Goal: Information Seeking & Learning: Learn about a topic

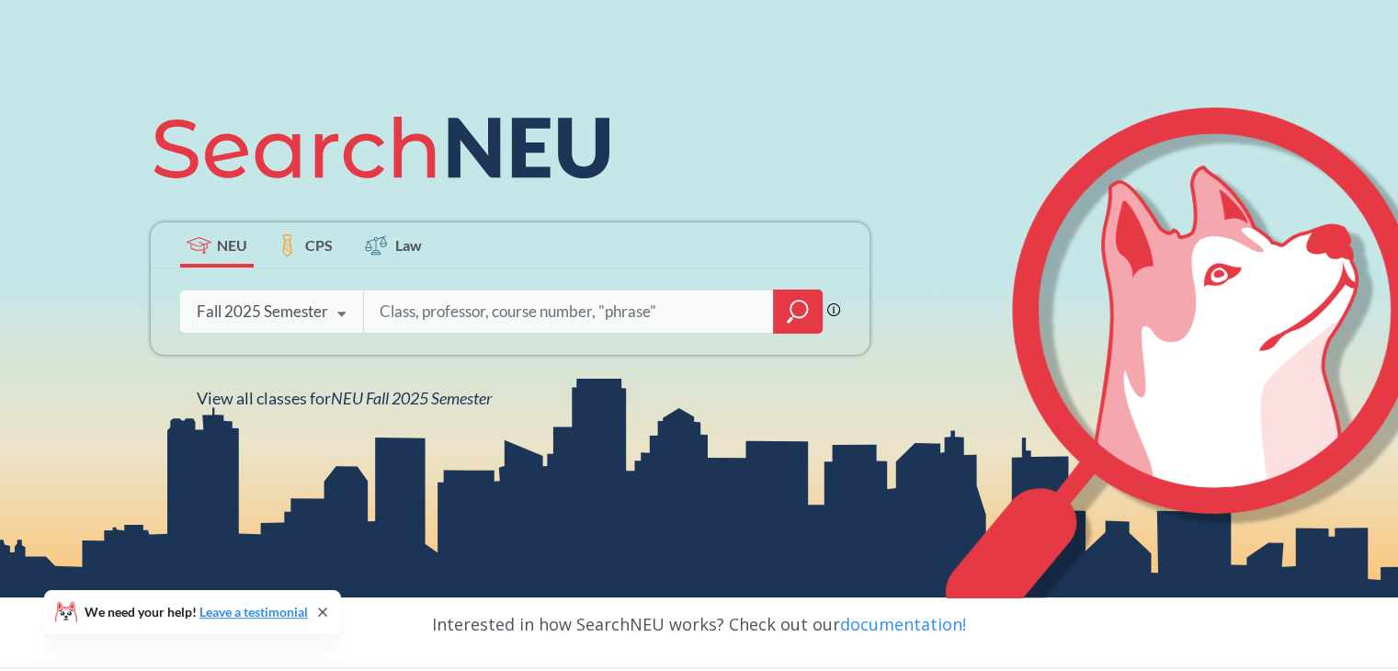
scroll to position [172, 0]
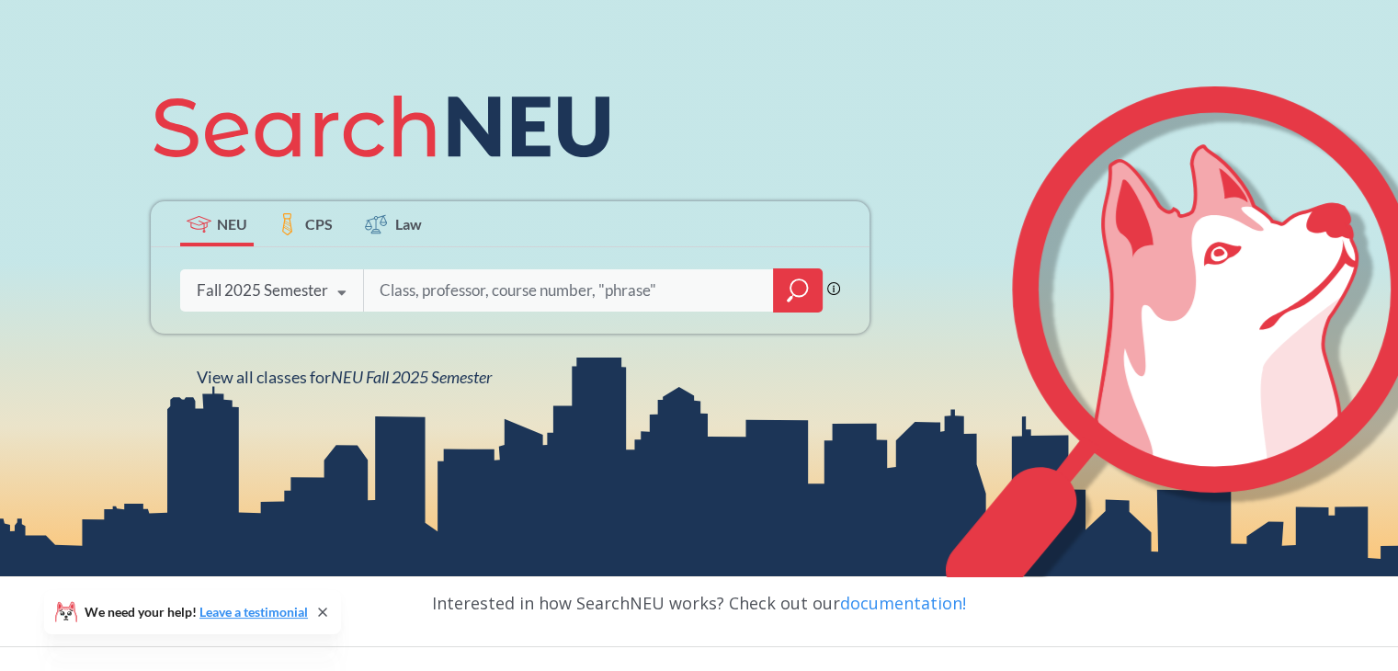
click at [438, 285] on input "search" at bounding box center [569, 290] width 382 height 39
type input "Integration experience"
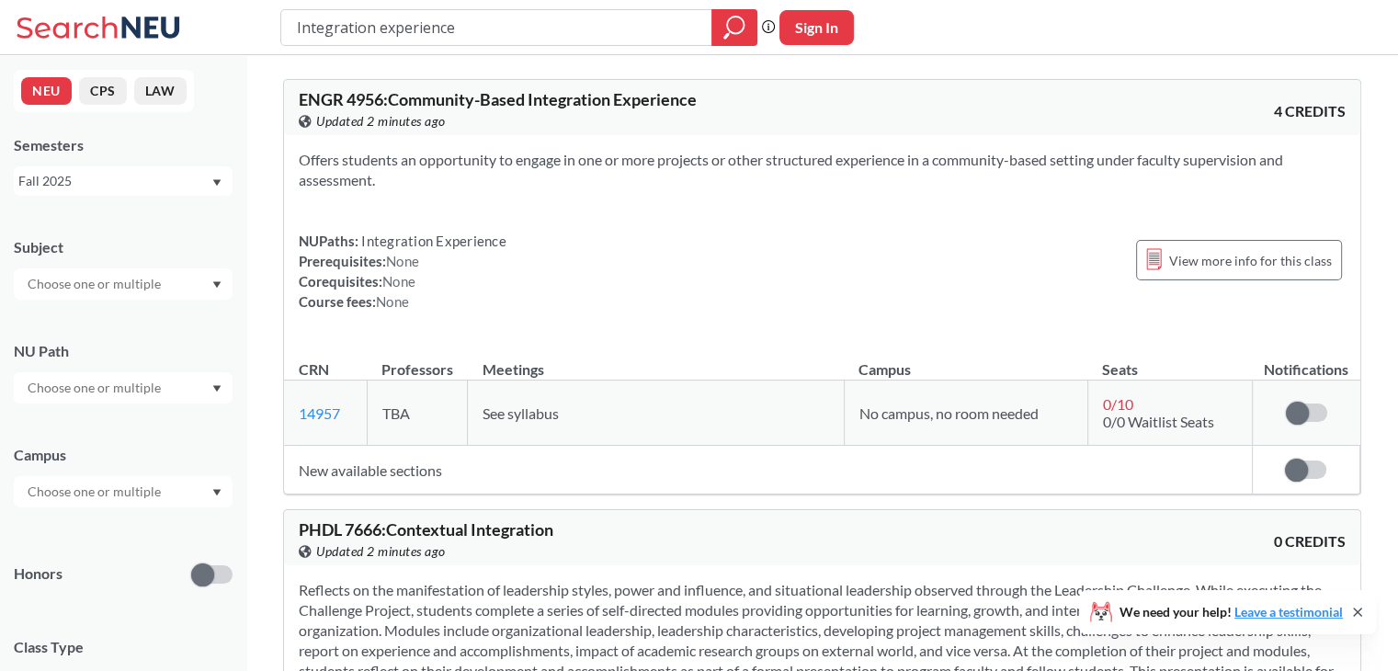
click at [110, 395] on input "text" at bounding box center [95, 388] width 154 height 22
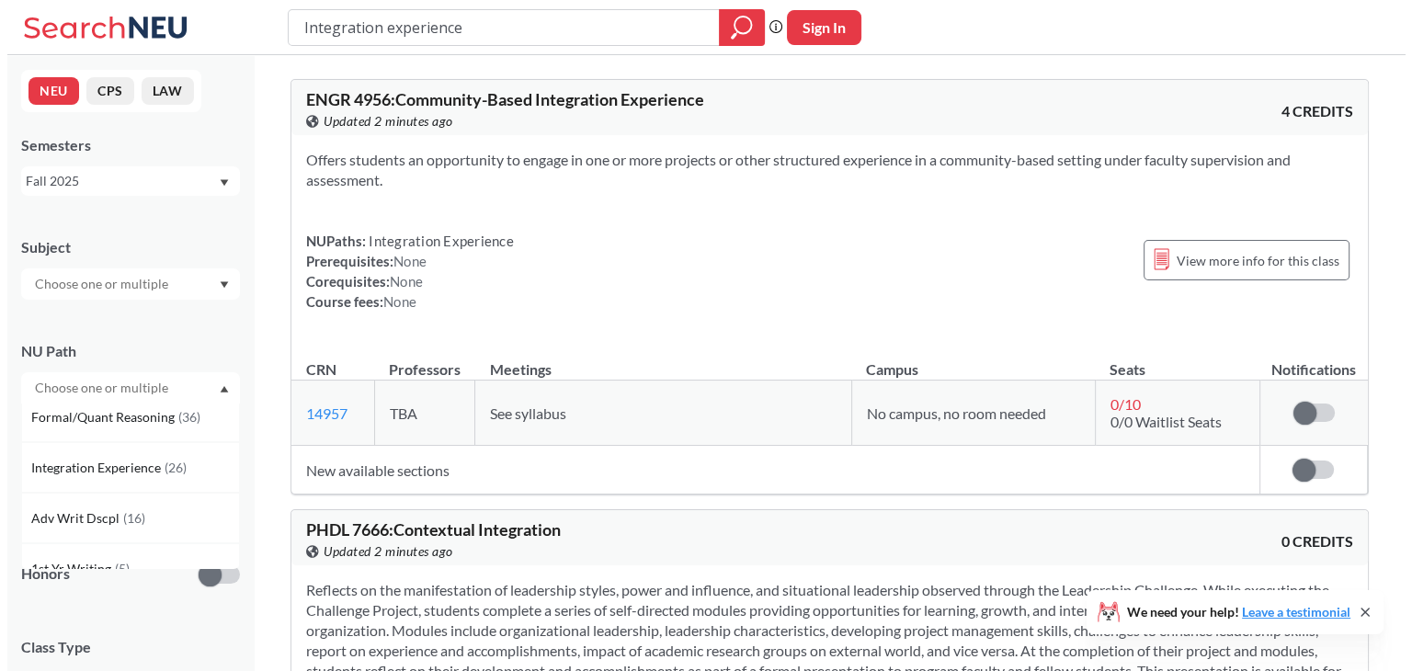
scroll to position [471, 0]
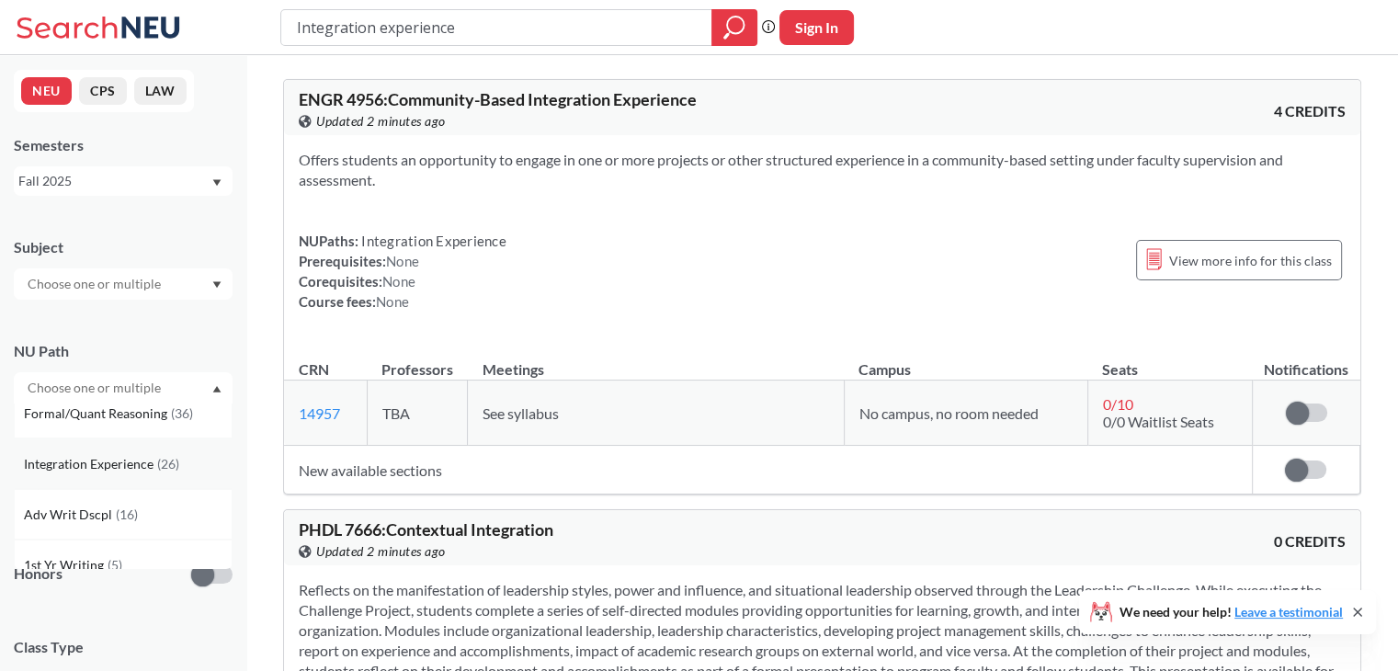
click at [110, 461] on span "Integration Experience" at bounding box center [90, 464] width 133 height 20
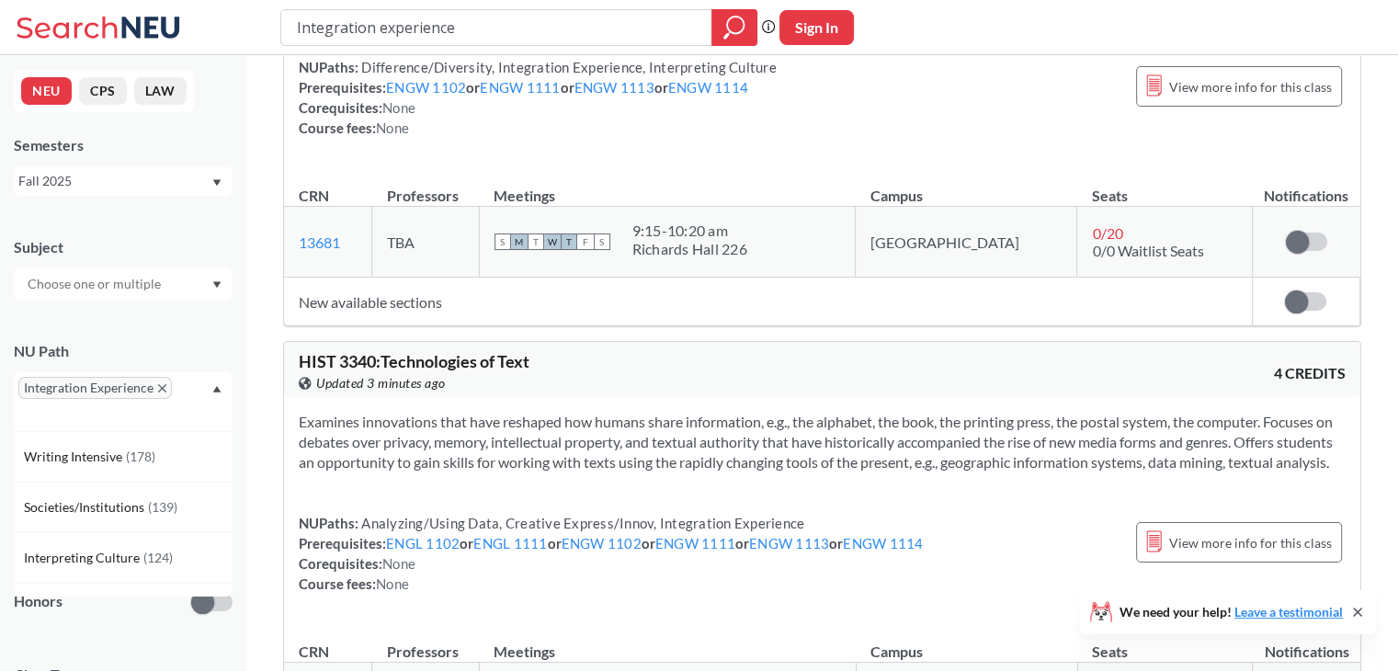
scroll to position [5295, 0]
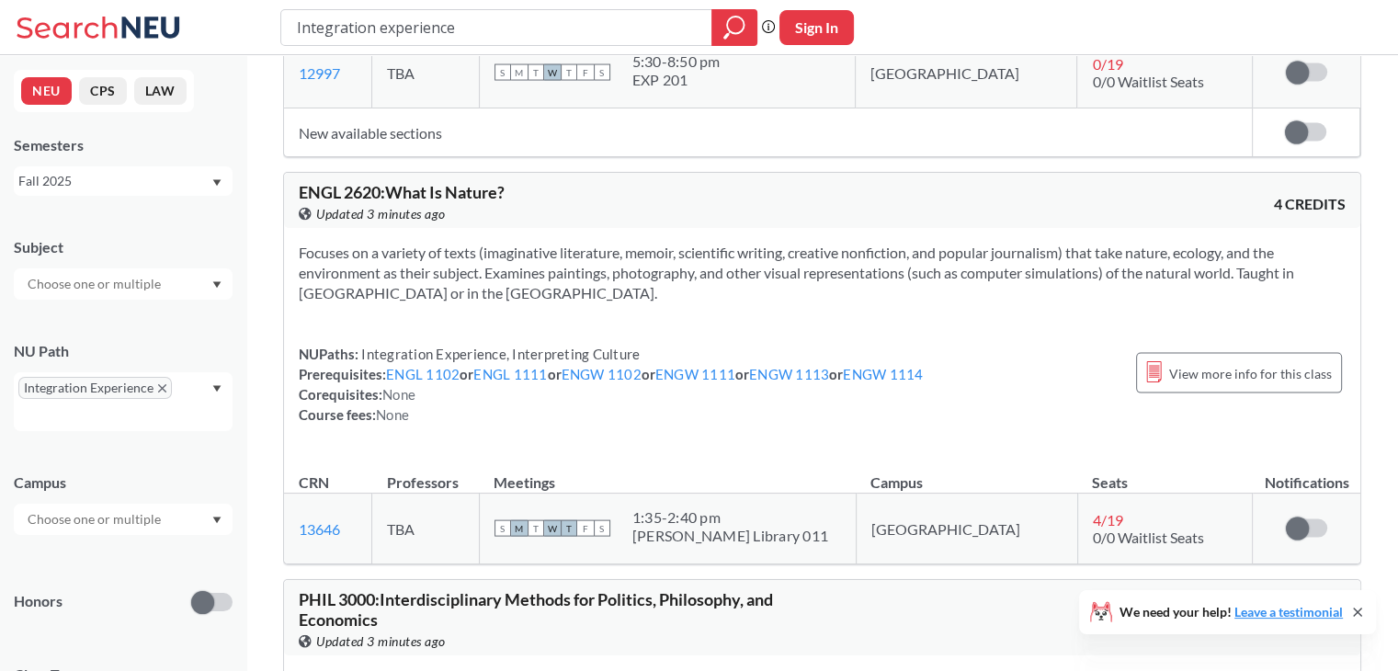
scroll to position [3771, 0]
